Goal: Transaction & Acquisition: Purchase product/service

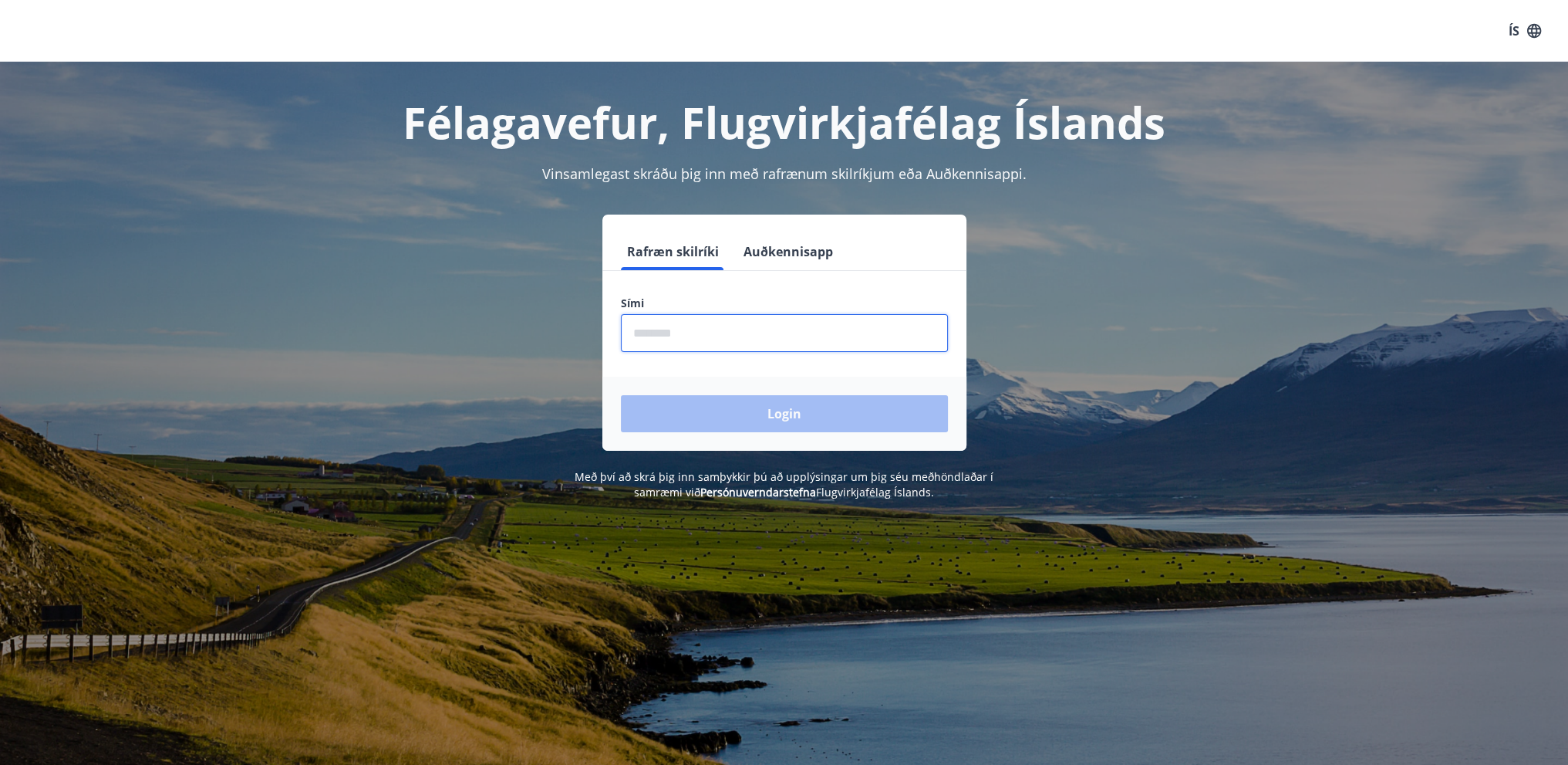
click at [799, 330] on input "phone" at bounding box center [784, 333] width 327 height 38
type input "********"
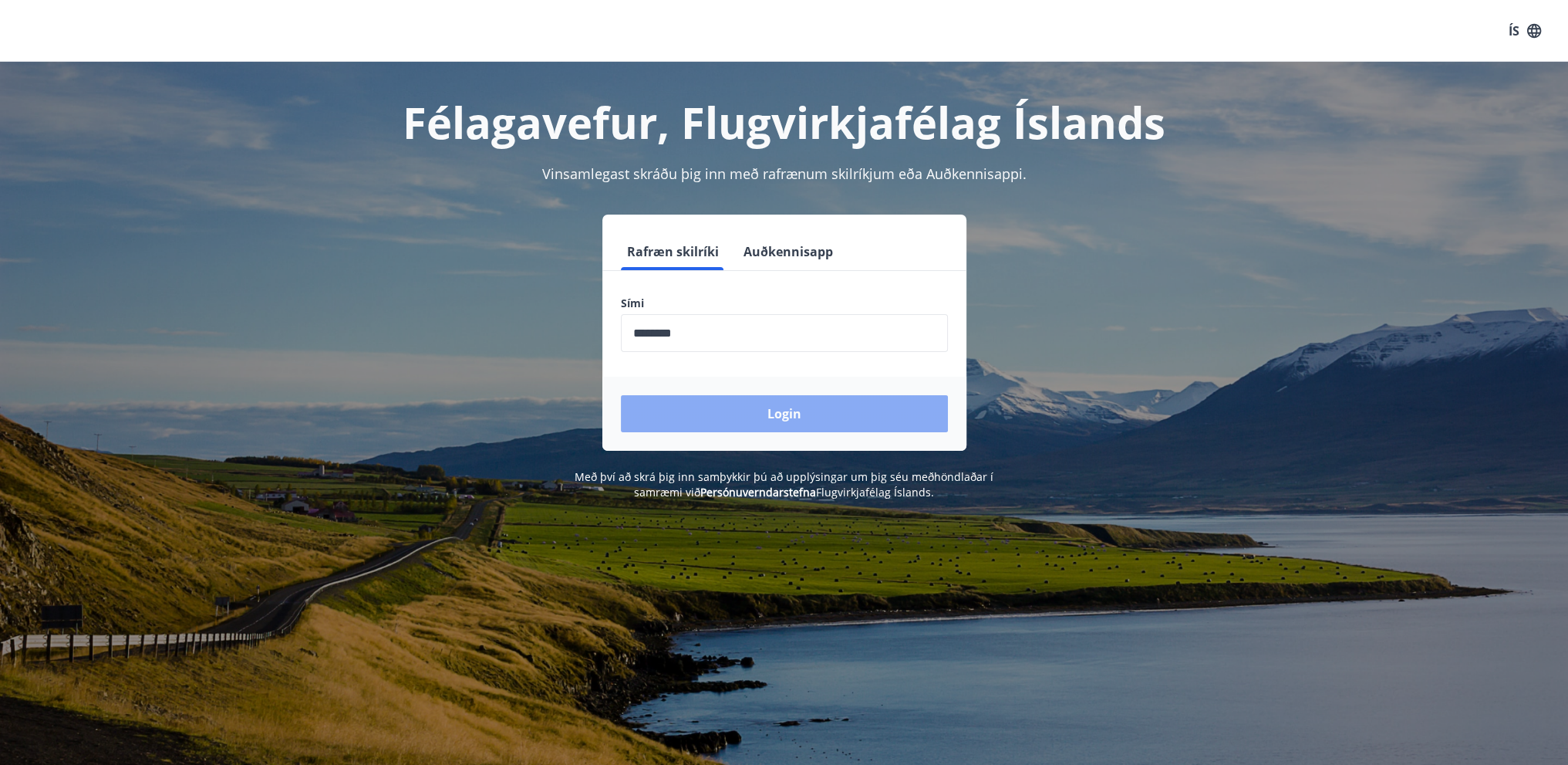
click at [789, 411] on button "Login" at bounding box center [784, 413] width 327 height 37
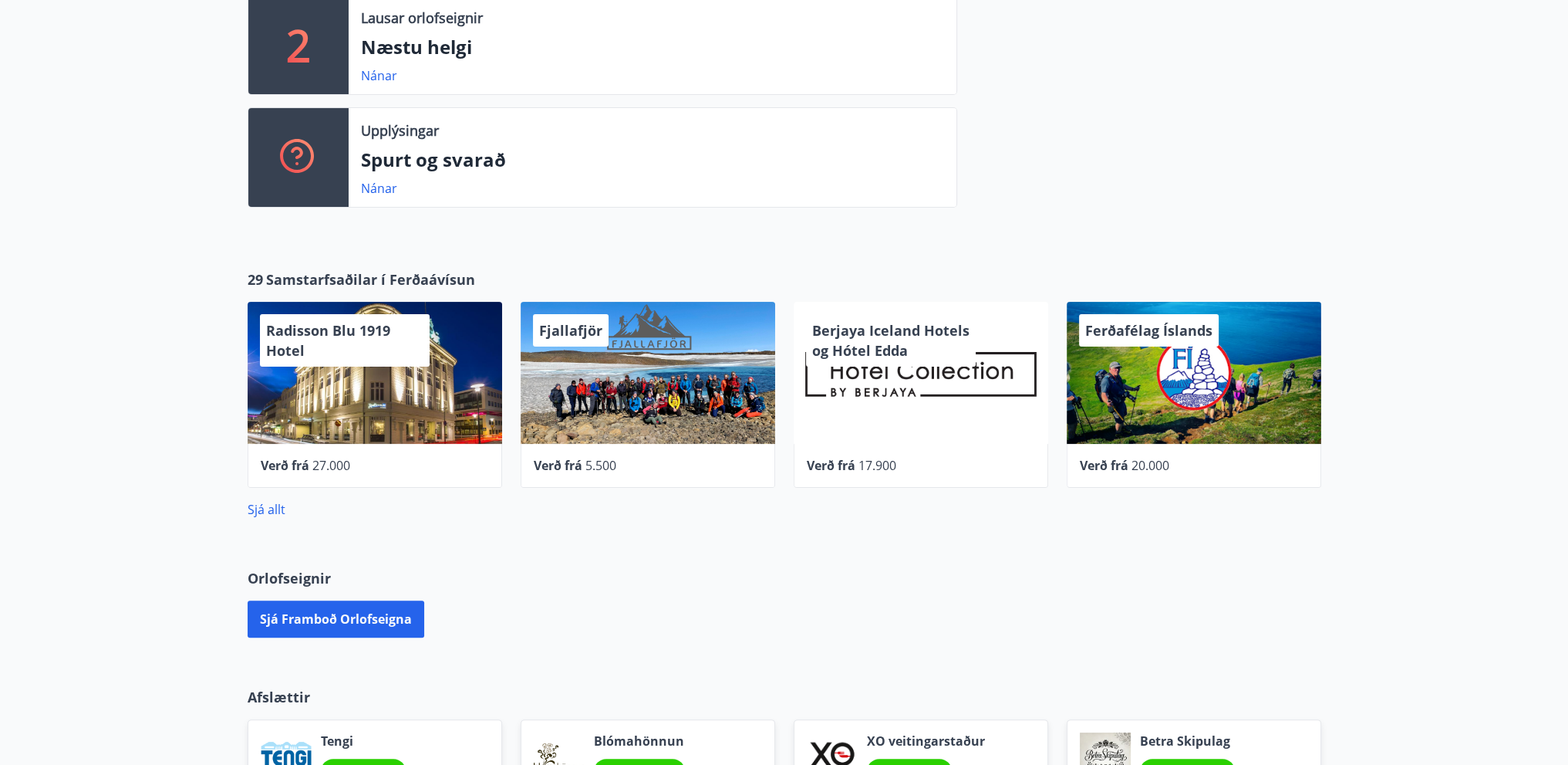
scroll to position [463, 0]
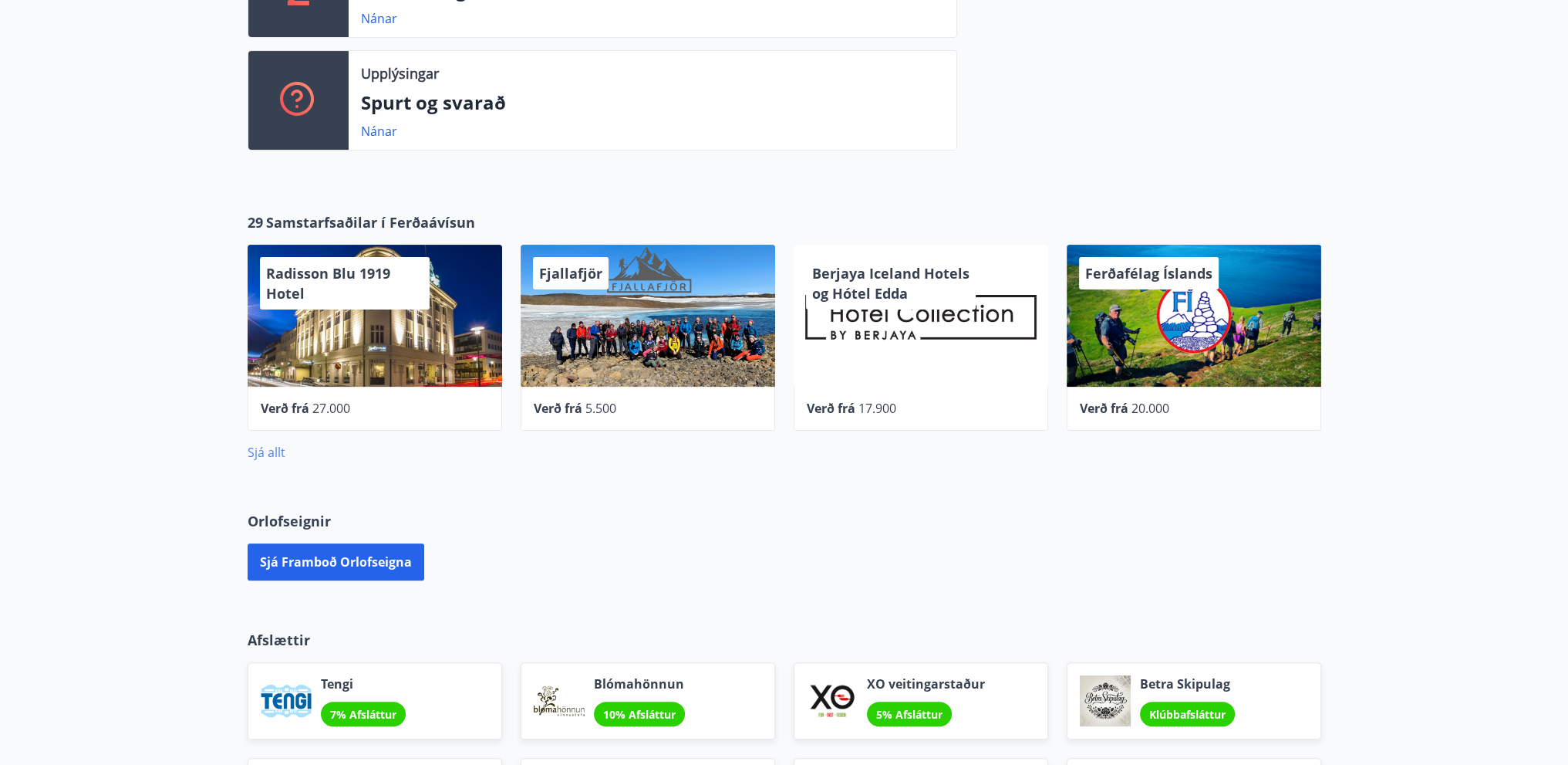
click at [276, 448] on link "Sjá allt" at bounding box center [266, 451] width 38 height 17
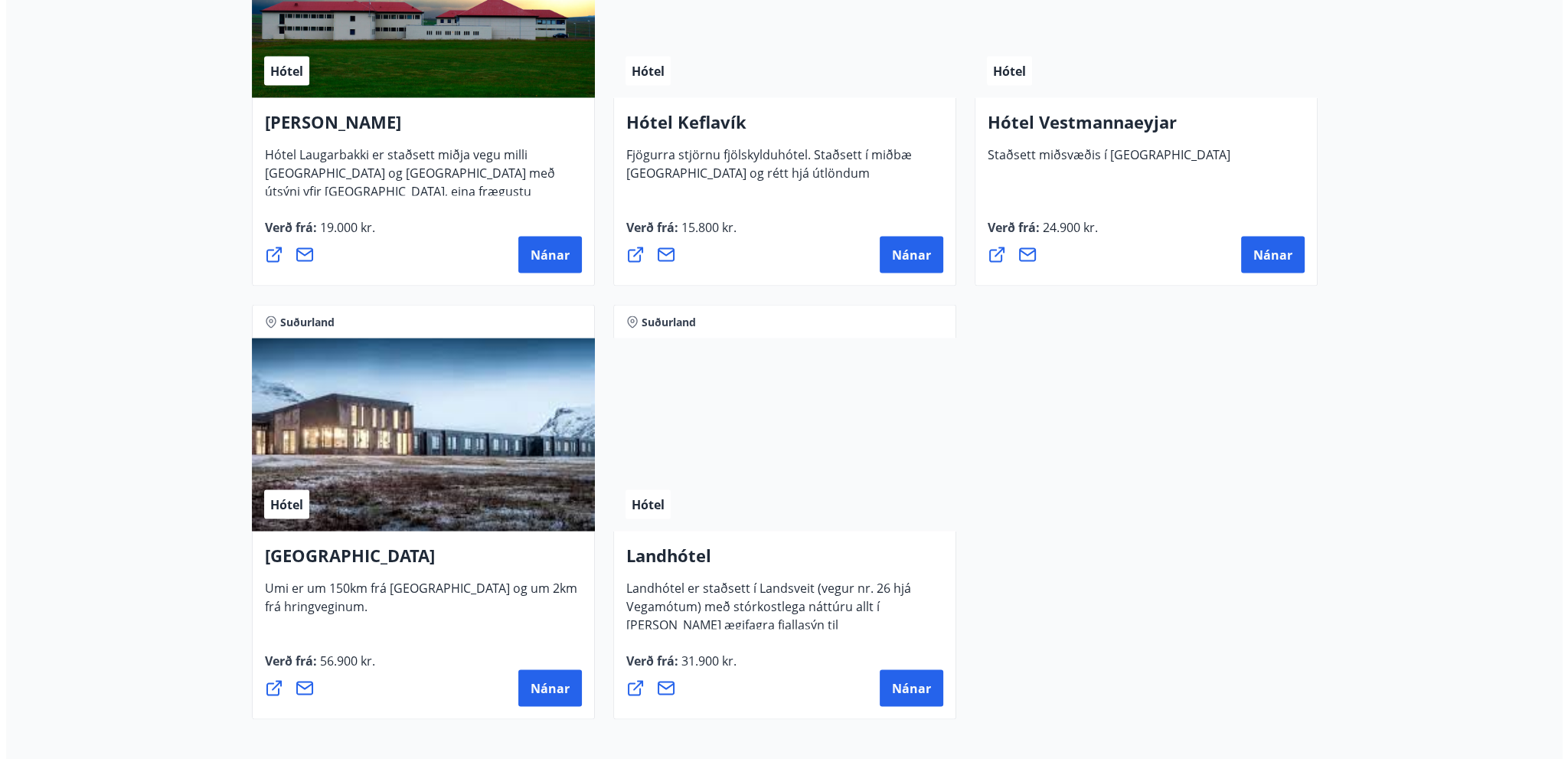
scroll to position [3980, 0]
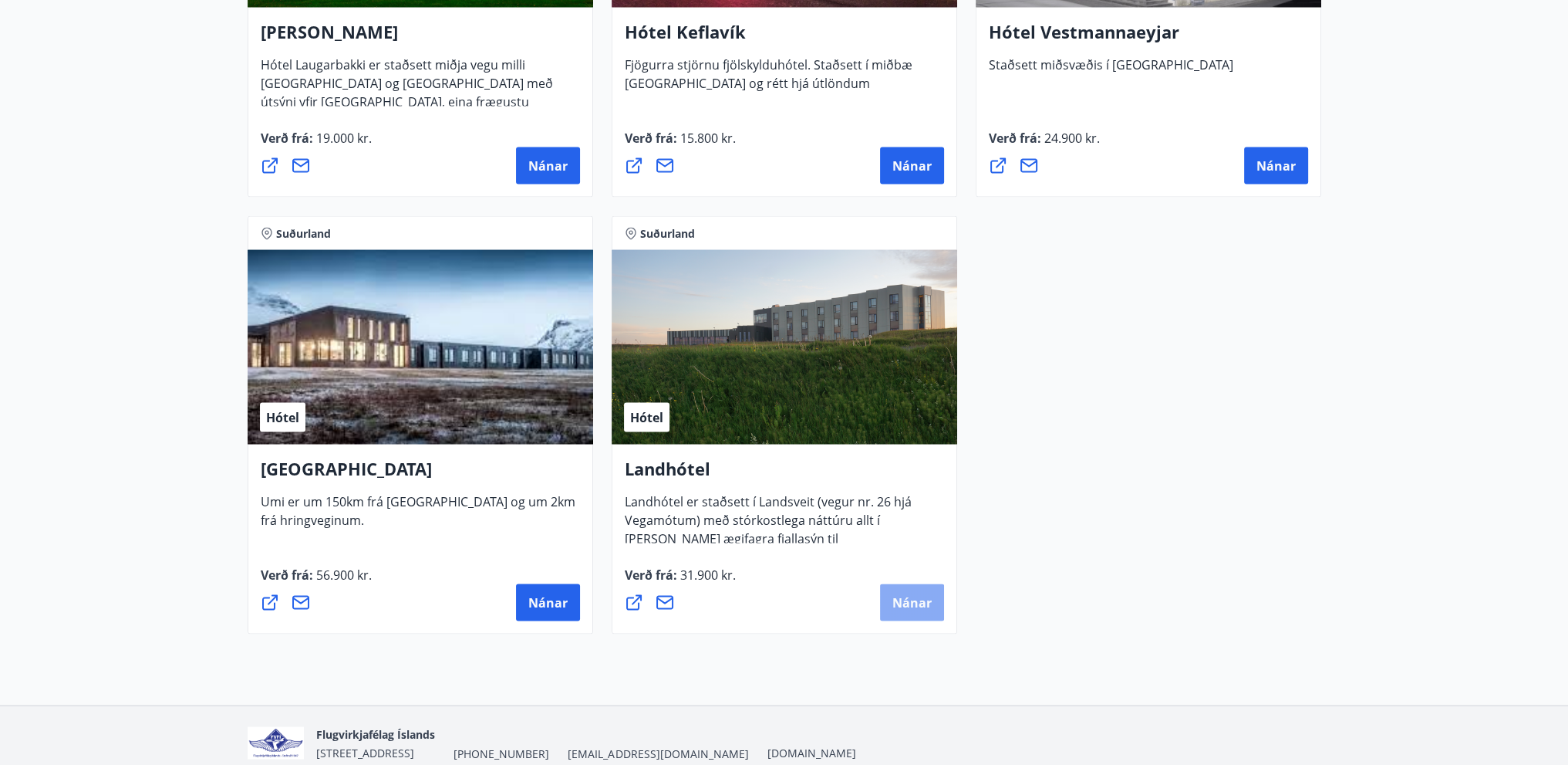
click at [906, 595] on span "Nánar" at bounding box center [912, 602] width 39 height 17
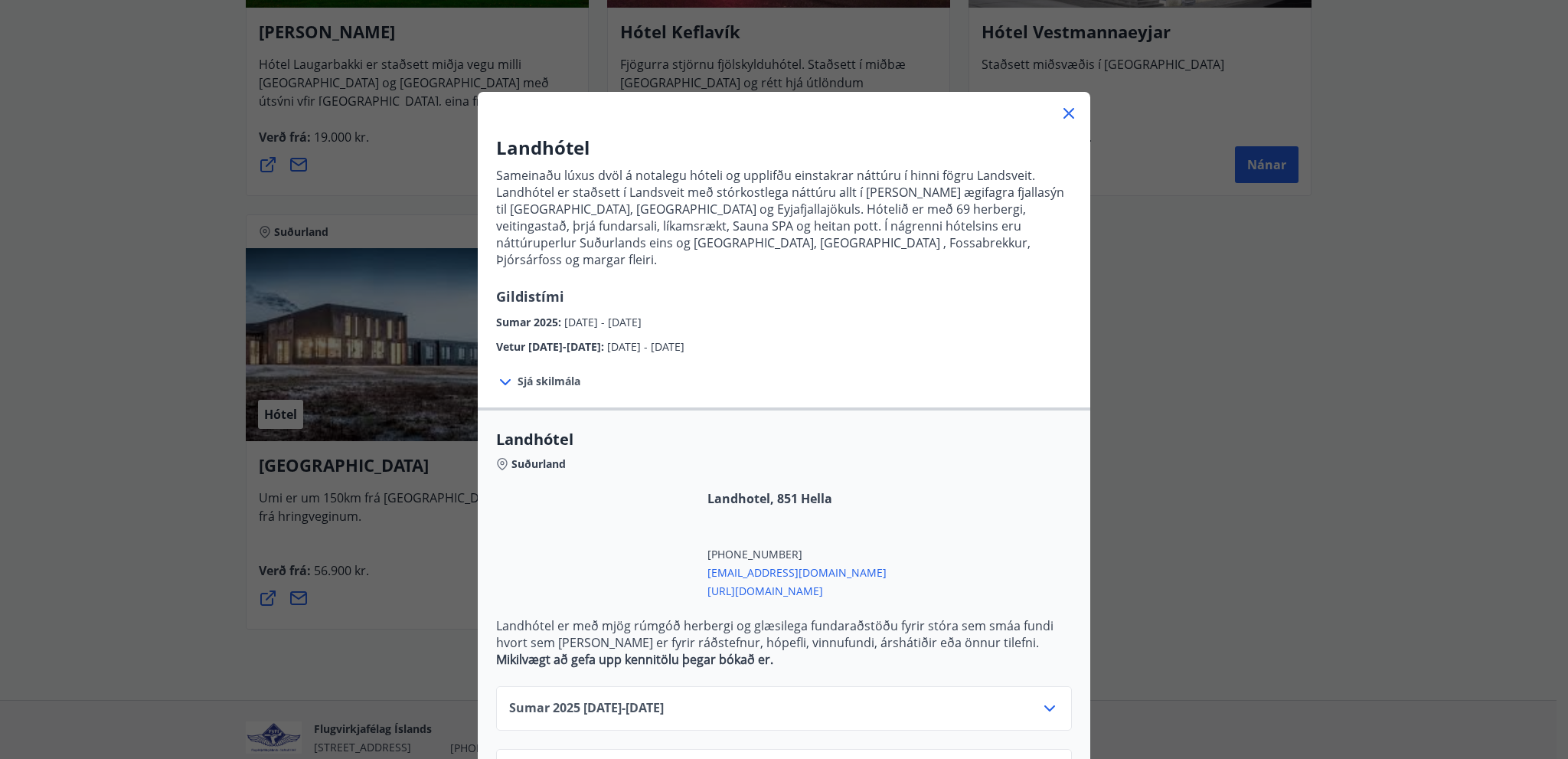
scroll to position [47, 0]
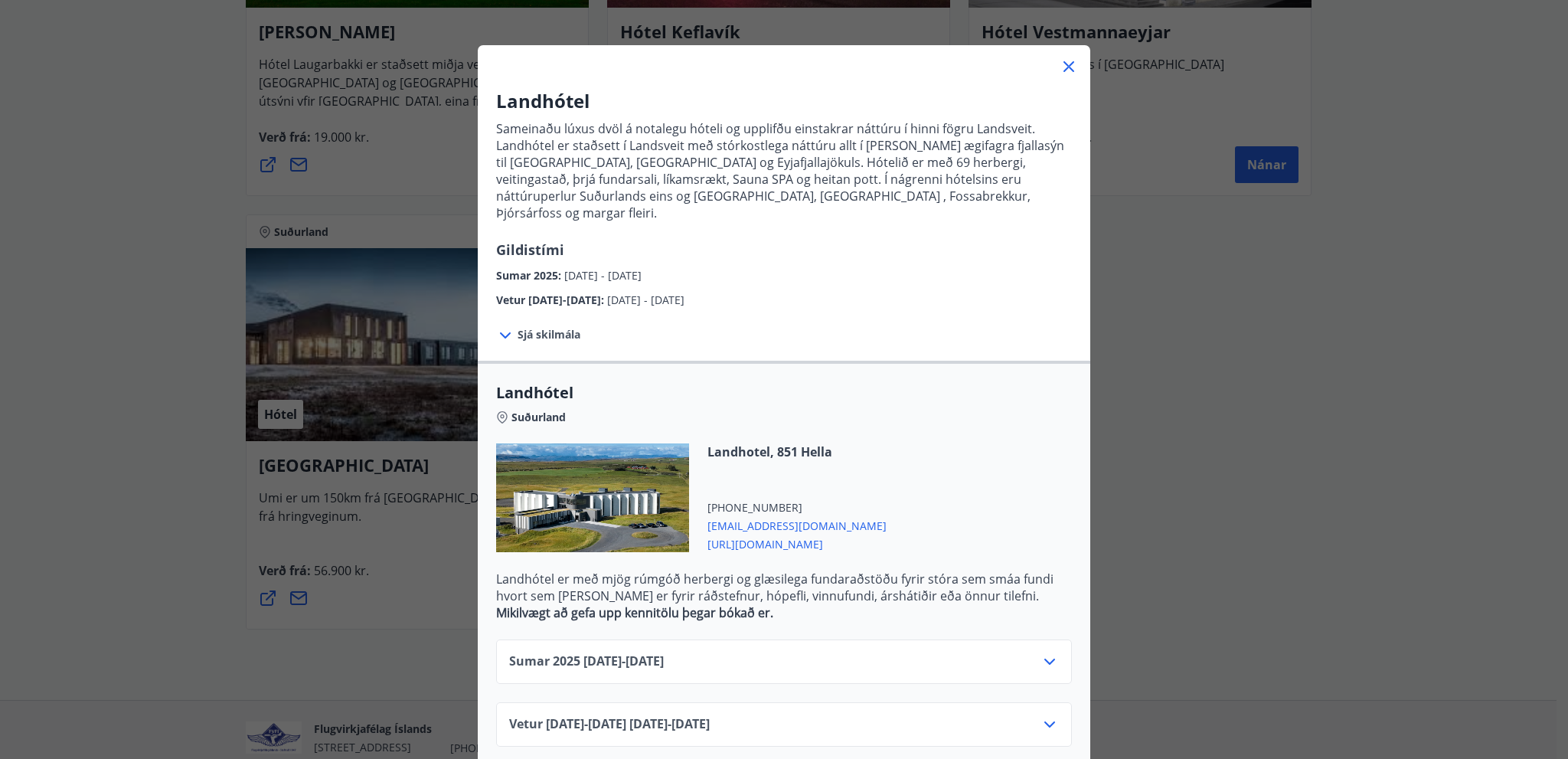
click at [1044, 652] on icon at bounding box center [1050, 661] width 18 height 18
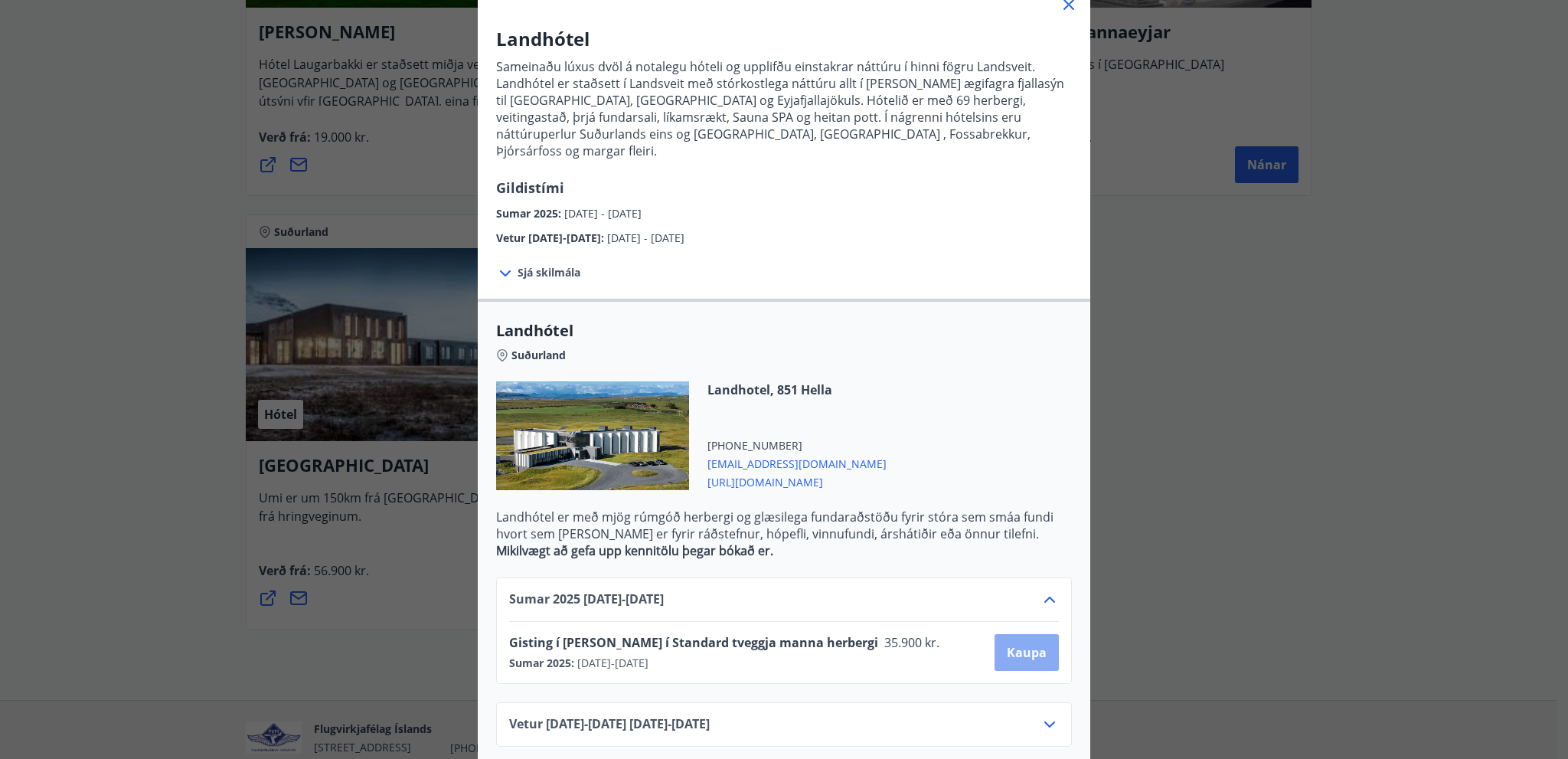
click at [1007, 644] on span "Kaupa" at bounding box center [1026, 652] width 40 height 17
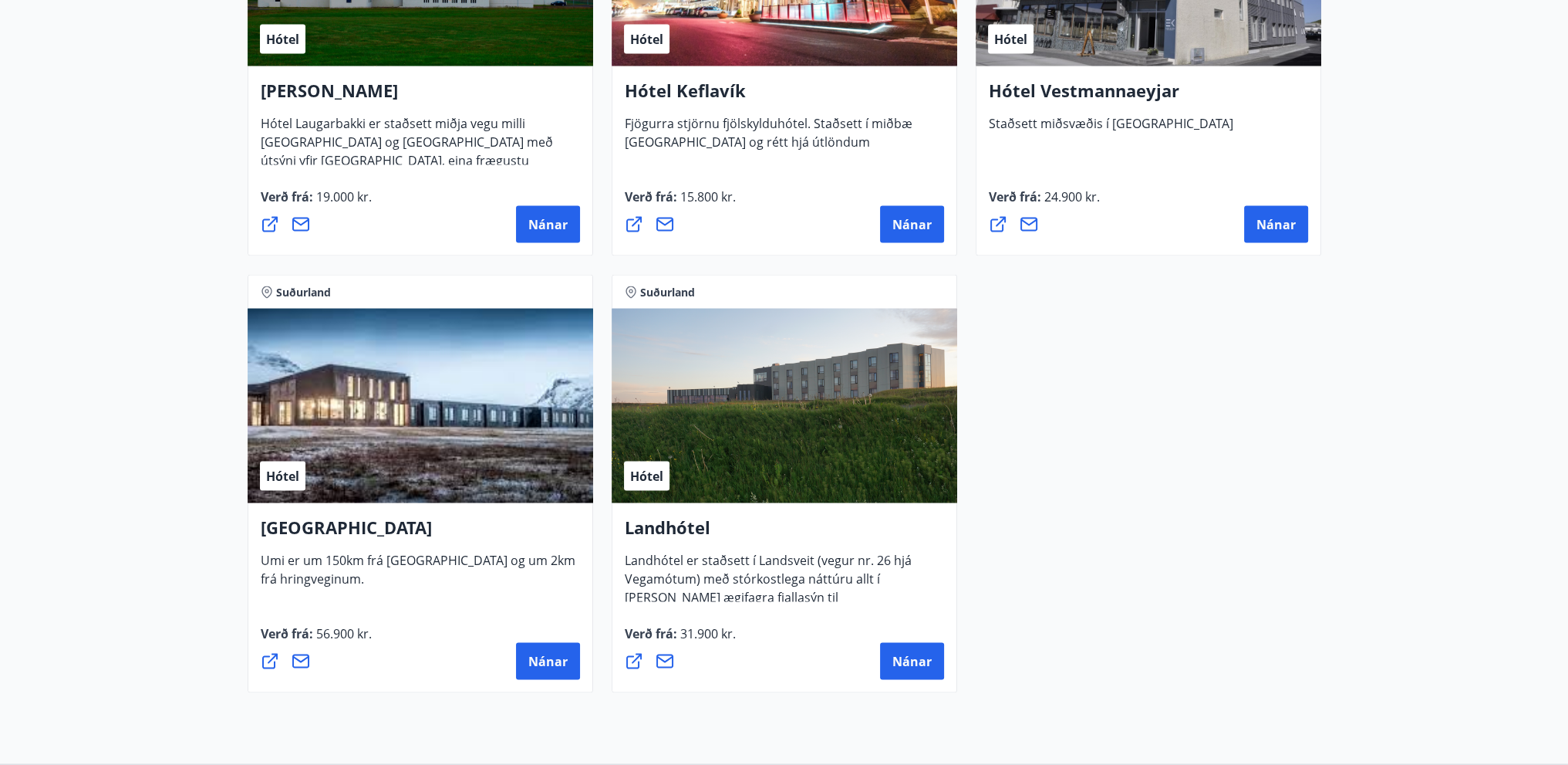
scroll to position [4012, 0]
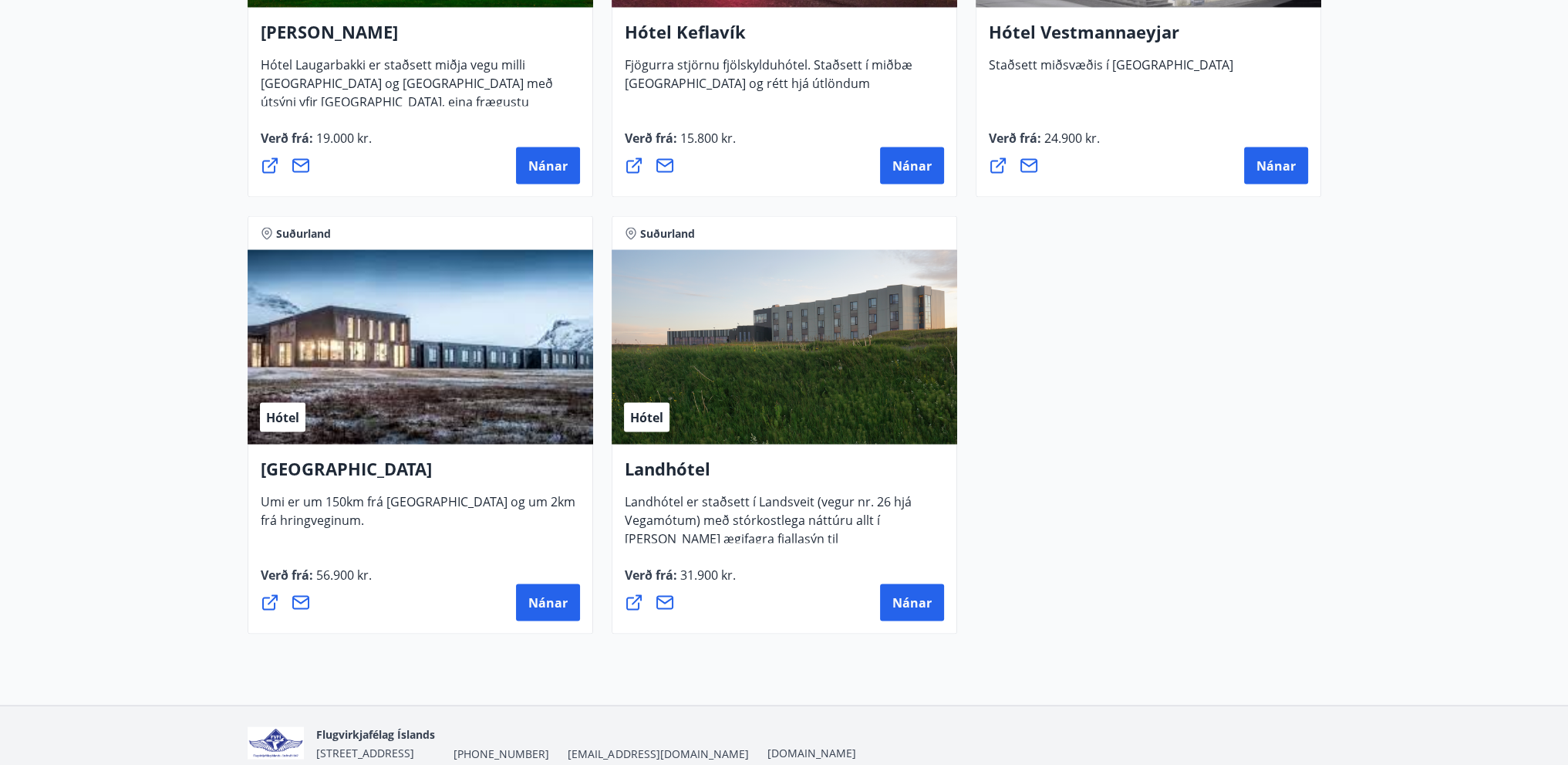
click at [630, 603] on icon at bounding box center [634, 603] width 18 height 18
click at [271, 606] on icon at bounding box center [270, 603] width 18 height 18
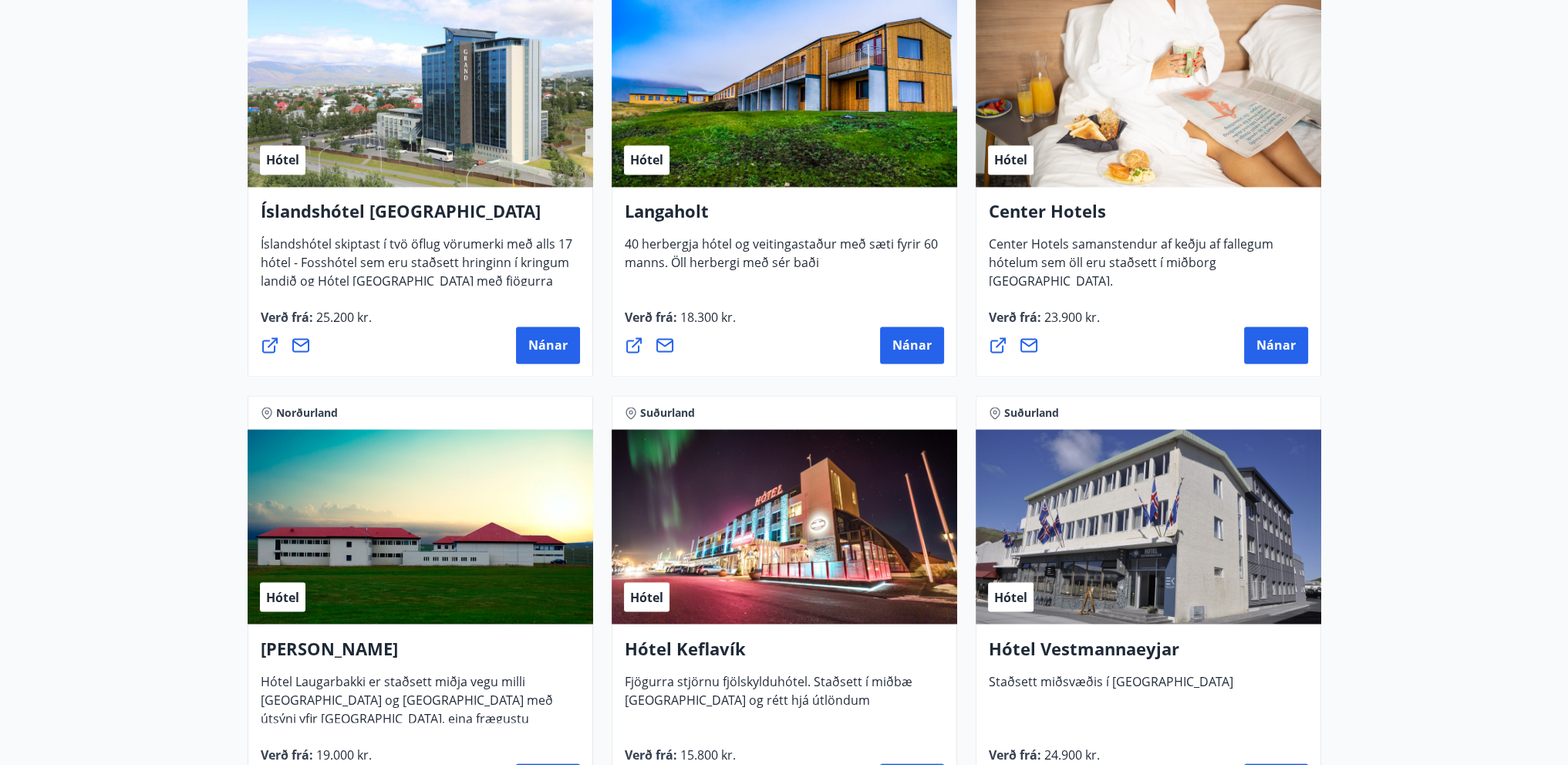
scroll to position [3394, 0]
